Goal: Task Accomplishment & Management: Manage account settings

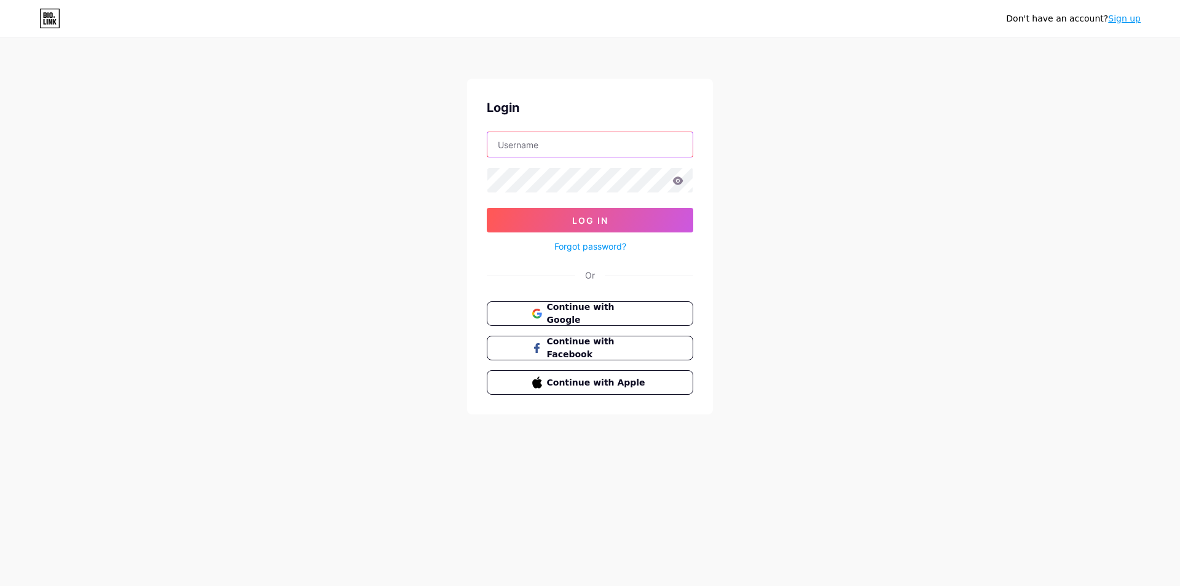
click at [531, 146] on input "text" at bounding box center [589, 144] width 205 height 25
click at [609, 207] on form "[EMAIL_ADDRESS][DOMAIN_NAME] Log In Forgot password?" at bounding box center [590, 192] width 206 height 122
click at [610, 213] on button "Log In" at bounding box center [590, 220] width 206 height 25
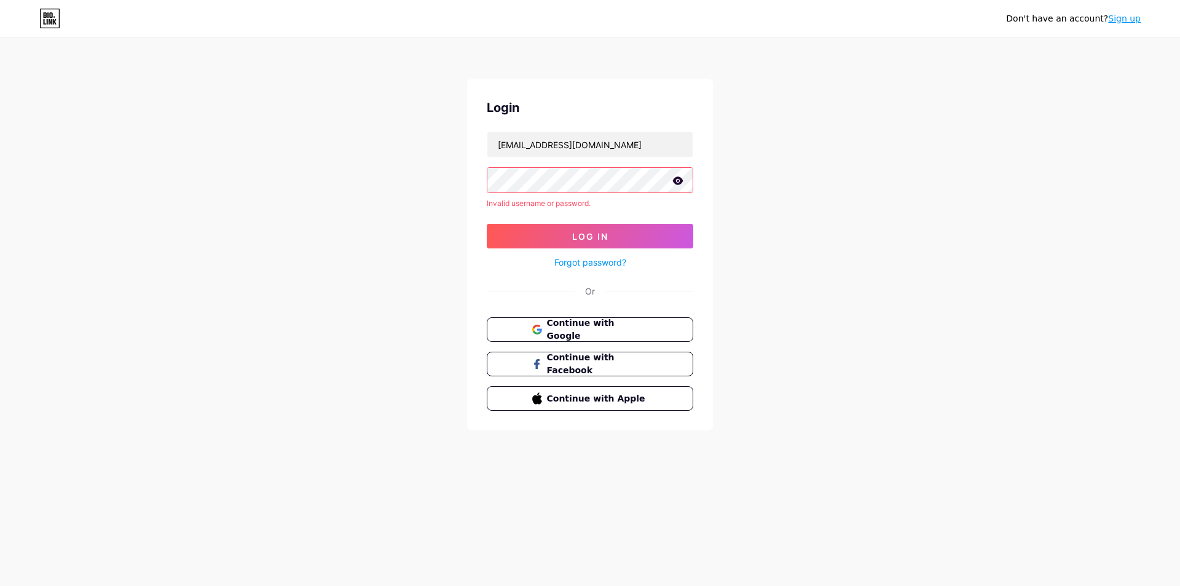
click at [677, 181] on icon at bounding box center [678, 180] width 10 height 8
click at [519, 146] on input "[EMAIL_ADDRESS][DOMAIN_NAME]" at bounding box center [589, 144] width 205 height 25
click at [576, 232] on span "Log In" at bounding box center [590, 236] width 36 height 10
drag, startPoint x: 544, startPoint y: 142, endPoint x: 466, endPoint y: 144, distance: 78.1
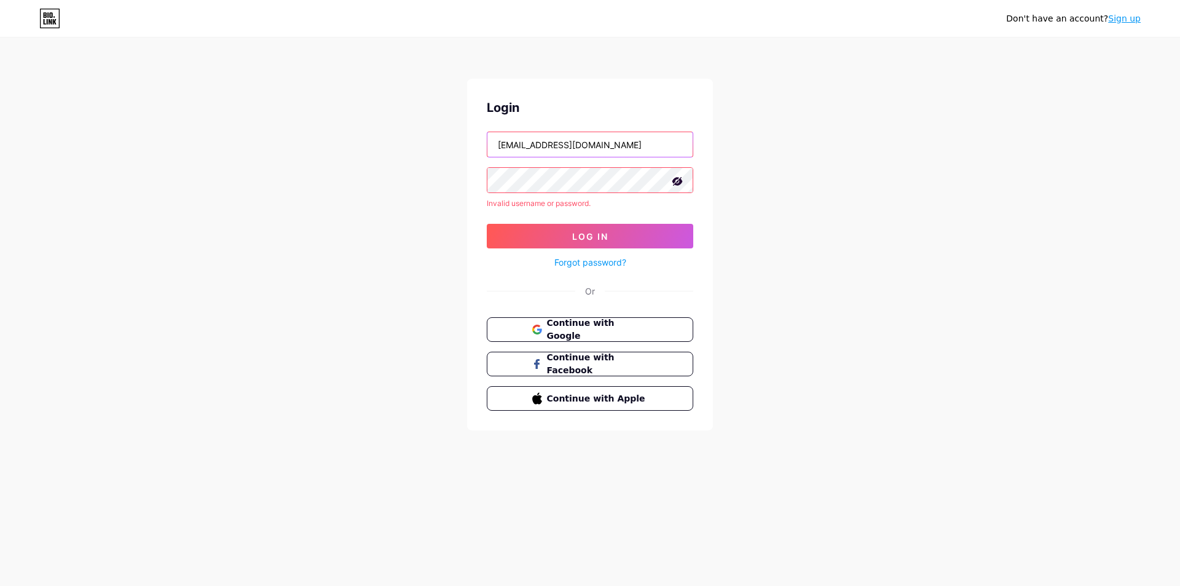
click at [466, 144] on div "Don't have an account? Sign up Login [EMAIL_ADDRESS][DOMAIN_NAME] Invalid usern…" at bounding box center [590, 234] width 1180 height 469
click at [533, 145] on input "[EMAIL_ADDRESS][DOMAIN_NAME]" at bounding box center [589, 144] width 205 height 25
drag, startPoint x: 522, startPoint y: 146, endPoint x: 619, endPoint y: 146, distance: 96.5
click at [619, 146] on input "[EMAIL_ADDRESS][DOMAIN_NAME]" at bounding box center [589, 144] width 205 height 25
type input "[EMAIL_ADDRESS][DOMAIN_NAME]"
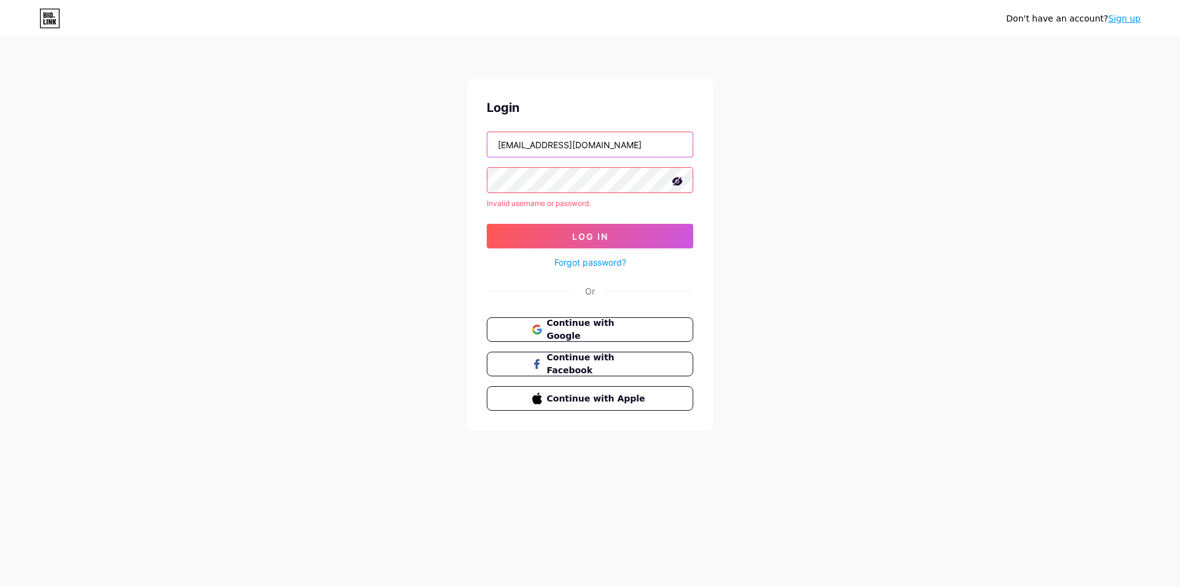
click at [487, 224] on button "Log In" at bounding box center [590, 236] width 206 height 25
click at [580, 236] on span "Log In" at bounding box center [590, 236] width 36 height 10
click at [635, 154] on input "[EMAIL_ADDRESS][DOMAIN_NAME]" at bounding box center [589, 144] width 205 height 25
